Goal: Transaction & Acquisition: Purchase product/service

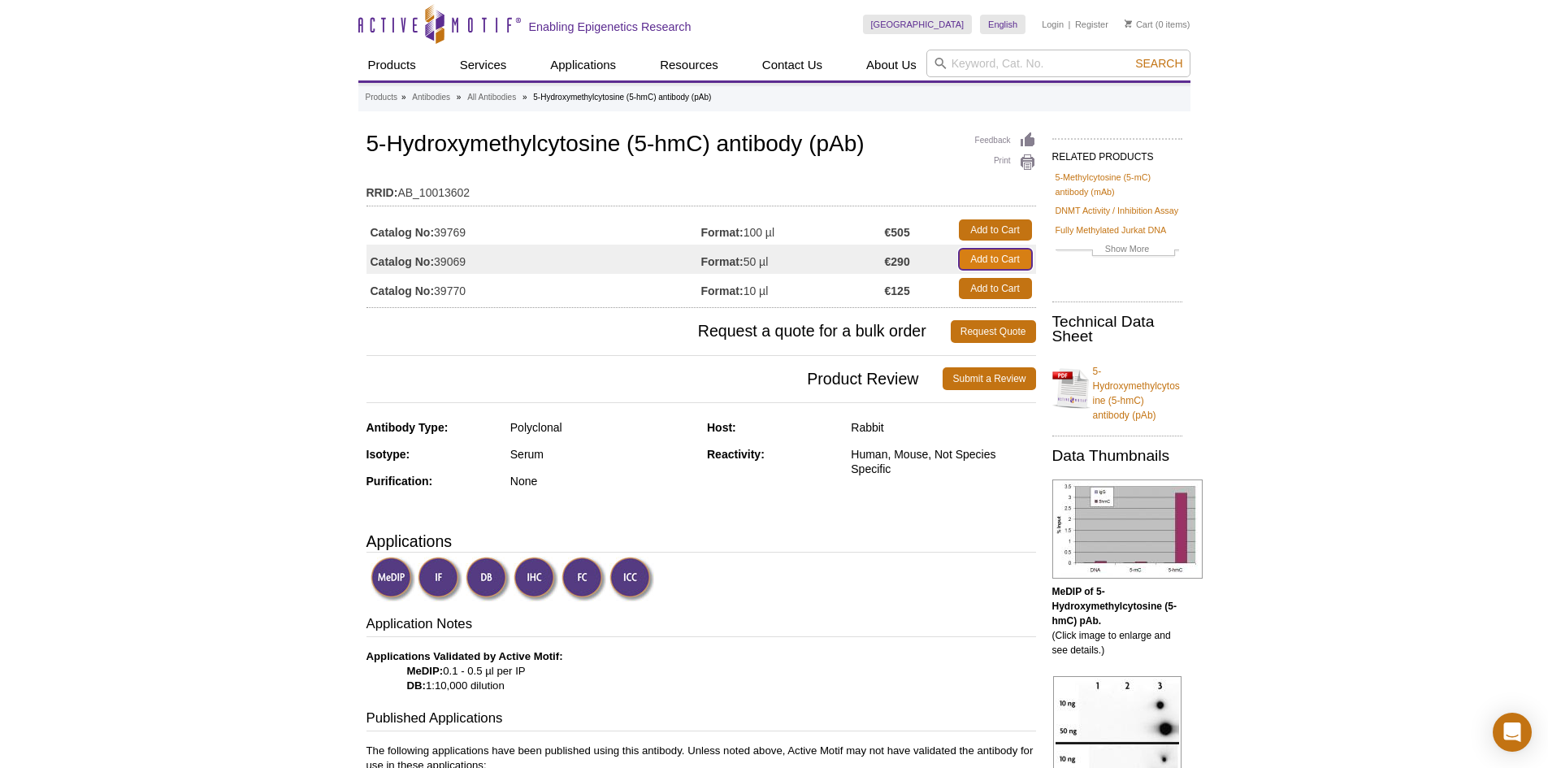
click at [988, 257] on link "Add to Cart" at bounding box center [995, 259] width 73 height 21
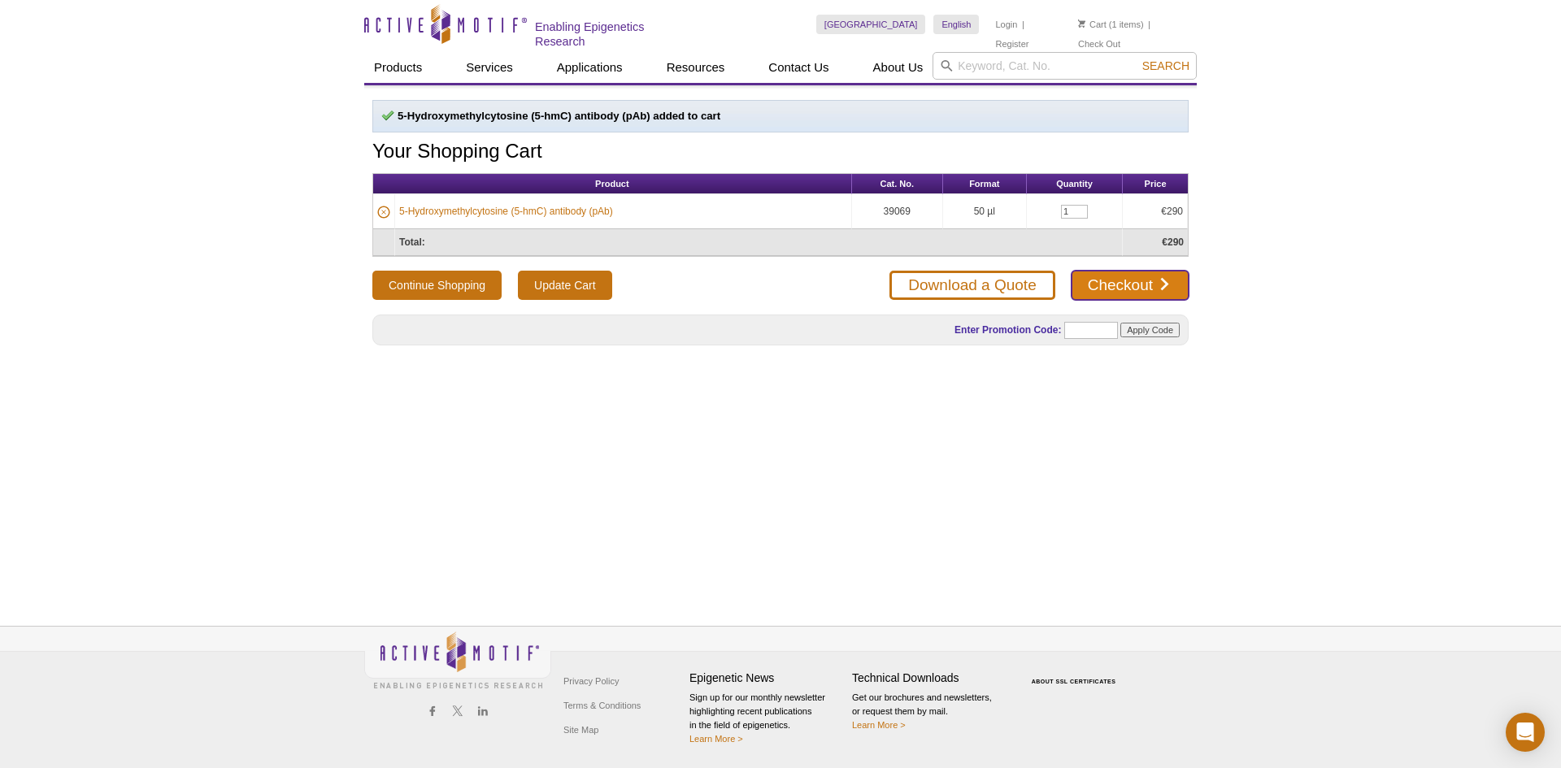
click at [1156, 289] on link "Checkout" at bounding box center [1129, 285] width 117 height 29
